Goal: Find specific page/section: Find specific page/section

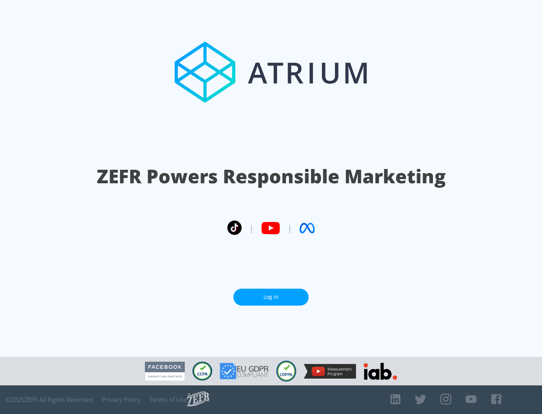
click at [271, 297] on link "Log In" at bounding box center [270, 297] width 75 height 17
